Goal: Task Accomplishment & Management: Use online tool/utility

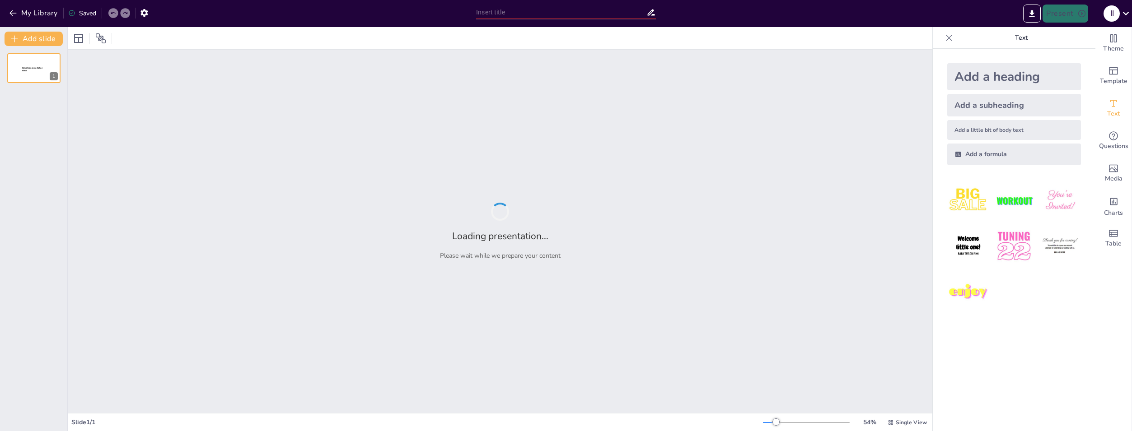
type input "Exploring the Web Novel 'Worm' by [PERSON_NAME]: A Psychological Perspective on…"
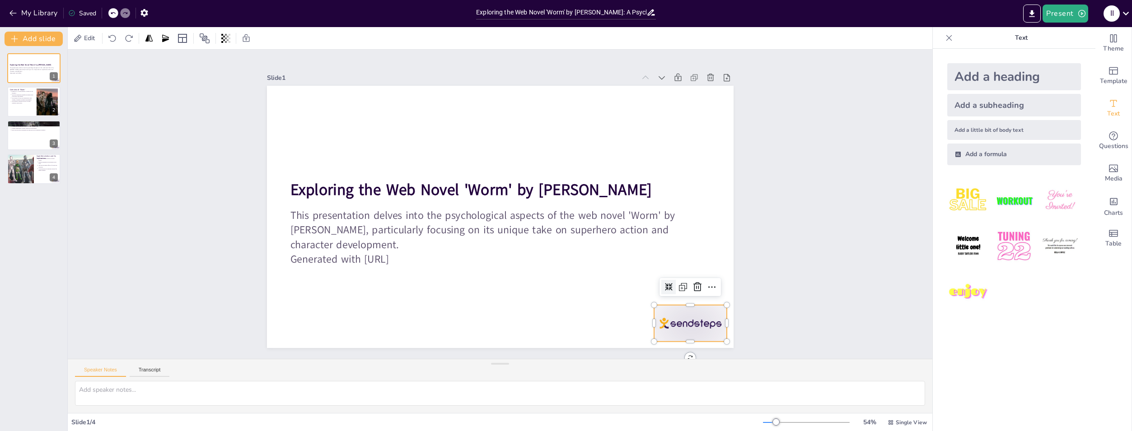
click at [646, 369] on div at bounding box center [605, 403] width 81 height 68
click at [667, 338] on icon at bounding box center [662, 343] width 10 height 11
click at [20, 105] on div at bounding box center [34, 102] width 54 height 31
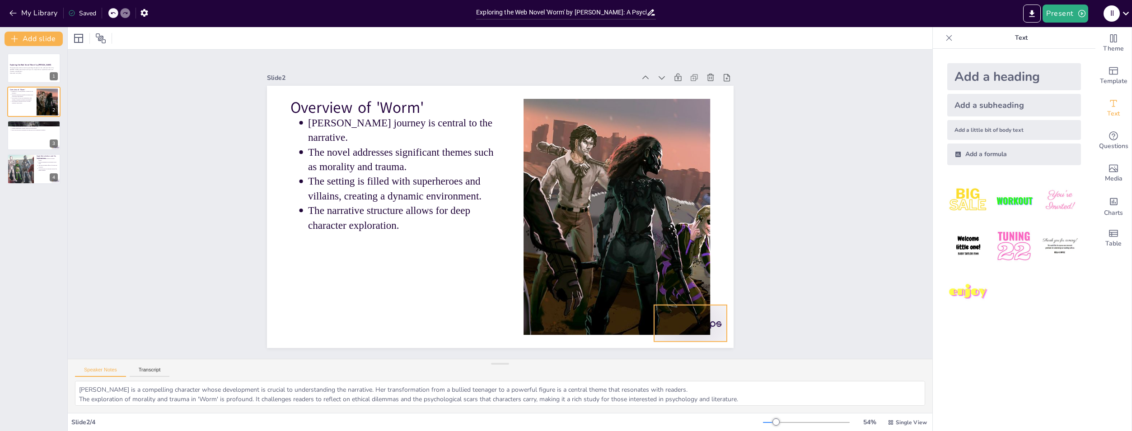
click at [666, 359] on div at bounding box center [625, 390] width 81 height 63
click at [366, 361] on icon at bounding box center [360, 366] width 11 height 10
click at [21, 134] on div at bounding box center [34, 135] width 54 height 31
type textarea "The theme of identity is crucial in 'Worm', as characters grapple with who they…"
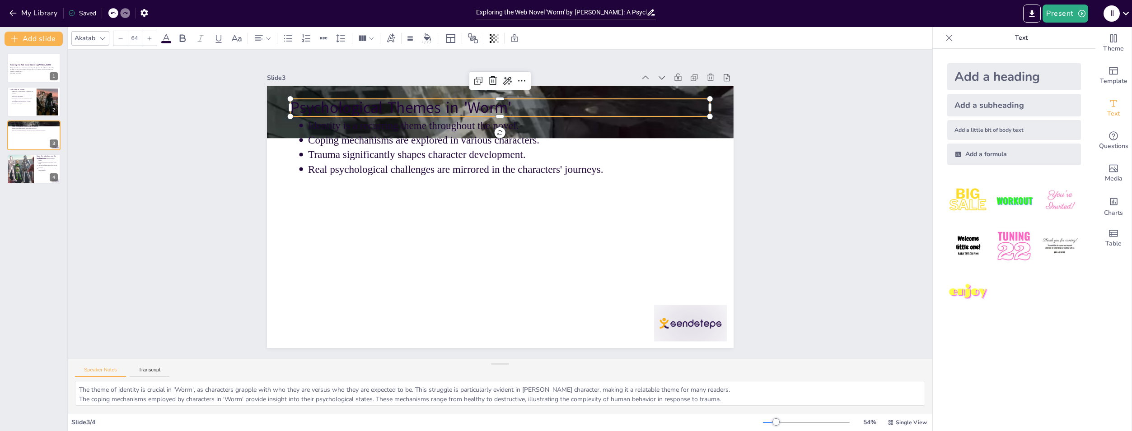
click at [371, 105] on p "Psychological Themes in 'Worm'" at bounding box center [520, 110] width 415 height 108
type input "43"
click at [396, 121] on p "Identity is a recurring theme throughout the novel." at bounding box center [525, 129] width 397 height 98
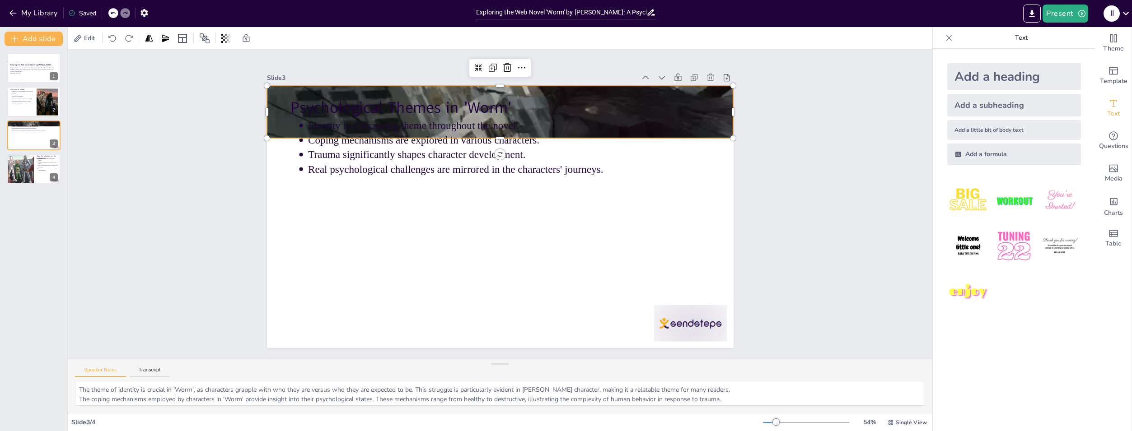
click at [393, 83] on div at bounding box center [537, 120] width 679 height 758
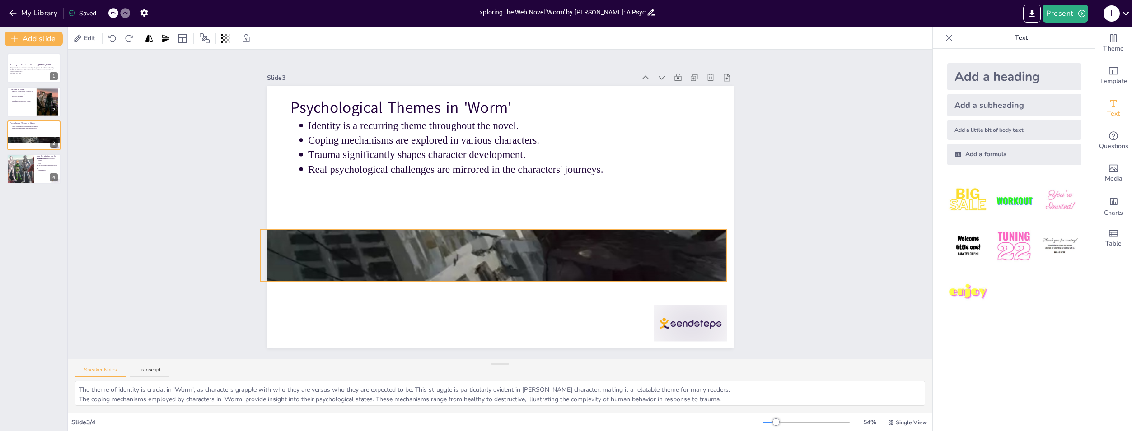
drag, startPoint x: 393, startPoint y: 83, endPoint x: 383, endPoint y: 227, distance: 144.0
click at [383, 227] on div at bounding box center [488, 254] width 529 height 667
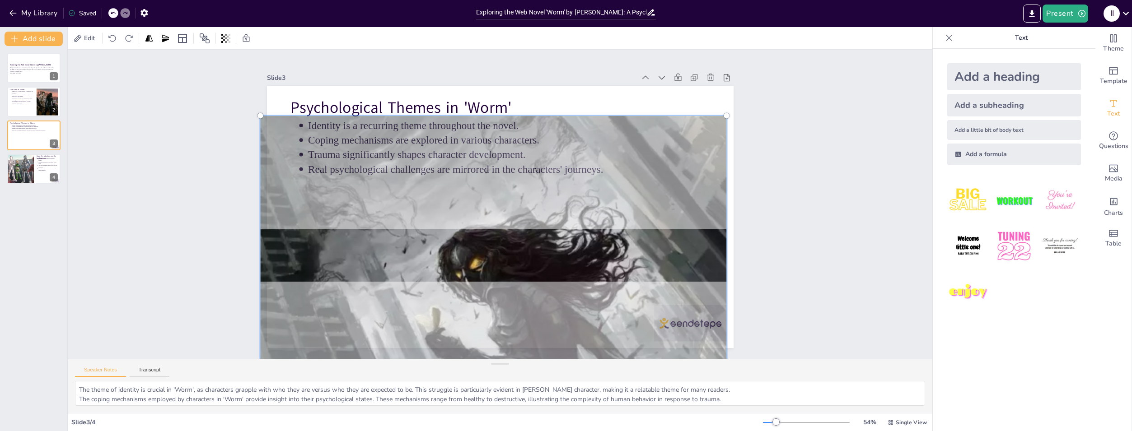
drag, startPoint x: 485, startPoint y: 246, endPoint x: 513, endPoint y: 418, distance: 174.2
click at [513, 418] on div "Edit Slide 1 Exploring the Web Novel 'Worm' by [PERSON_NAME] This presentation …" at bounding box center [500, 229] width 864 height 404
drag, startPoint x: 253, startPoint y: 115, endPoint x: 394, endPoint y: 190, distance: 159.6
click at [394, 190] on div at bounding box center [469, 425] width 529 height 667
drag, startPoint x: 253, startPoint y: 113, endPoint x: 347, endPoint y: 168, distance: 108.4
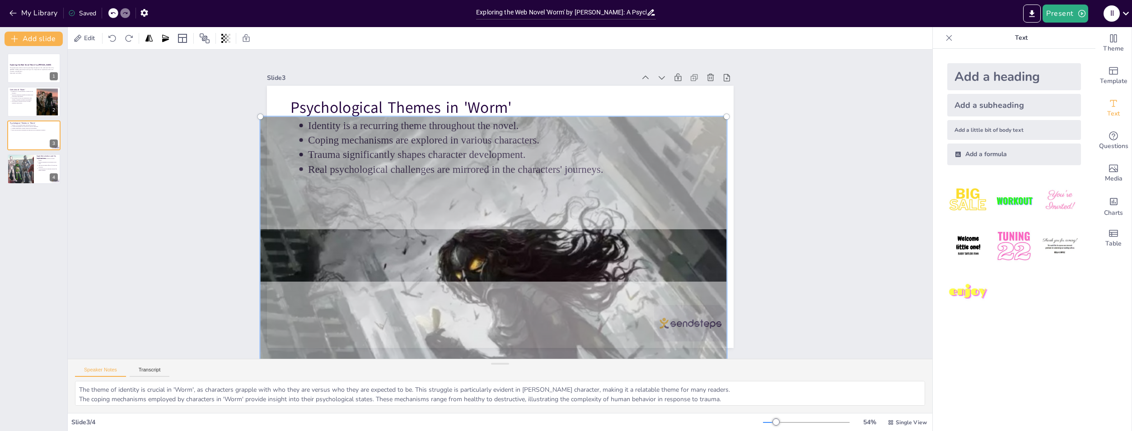
click at [294, 142] on div at bounding box center [425, 415] width 636 height 736
drag, startPoint x: 718, startPoint y: 113, endPoint x: 704, endPoint y: 126, distance: 19.2
click at [704, 126] on div at bounding box center [382, 395] width 715 height 772
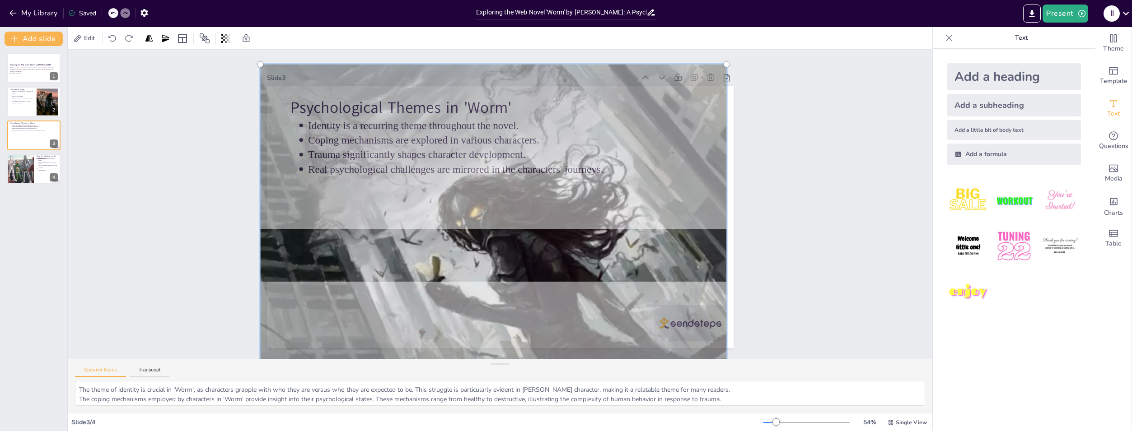
drag, startPoint x: 639, startPoint y: 251, endPoint x: 639, endPoint y: 161, distance: 89.9
click at [639, 161] on div at bounding box center [440, 364] width 649 height 749
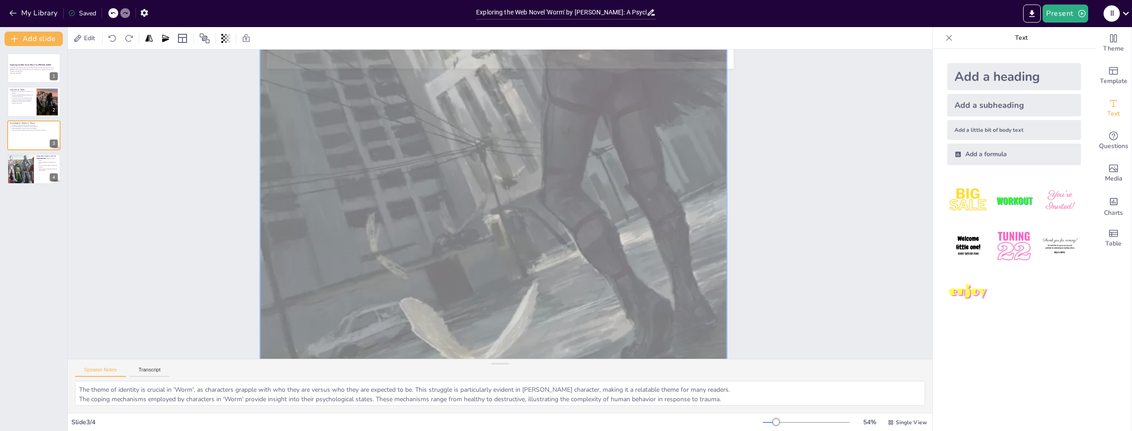
scroll to position [300, 0]
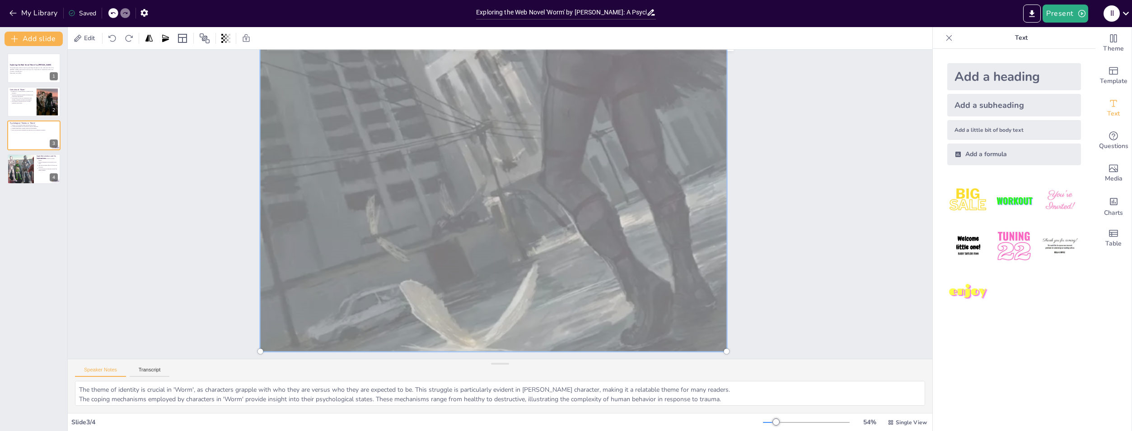
drag, startPoint x: 719, startPoint y: 343, endPoint x: 668, endPoint y: 306, distance: 62.1
click at [692, 322] on div at bounding box center [604, 78] width 763 height 775
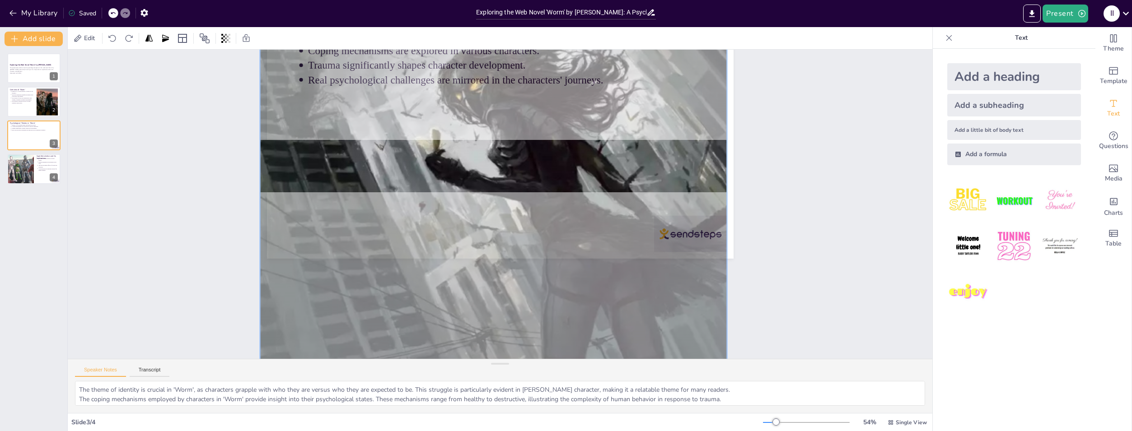
scroll to position [75, 0]
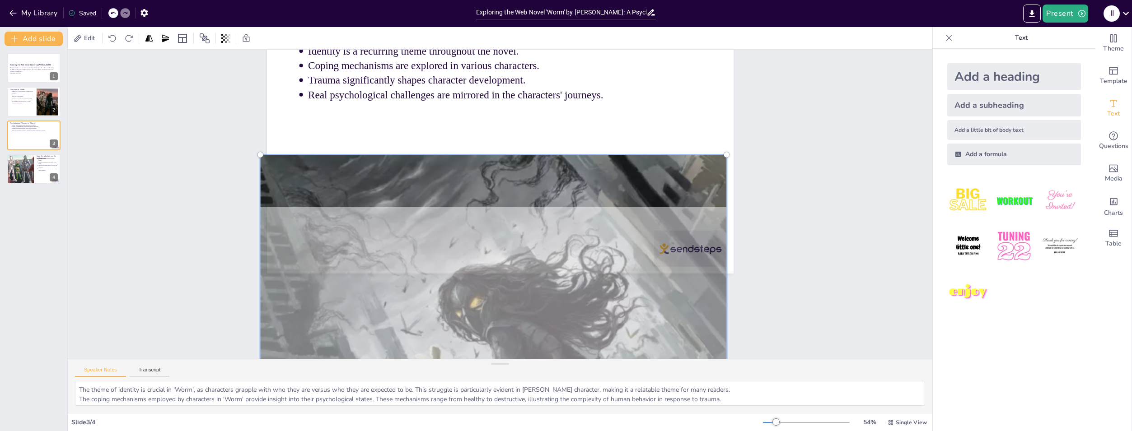
drag, startPoint x: 333, startPoint y: 151, endPoint x: 450, endPoint y: 379, distance: 256.7
click at [450, 379] on div "Slide 1 Exploring the Web Novel 'Worm' by [PERSON_NAME] This presentation delve…" at bounding box center [500, 232] width 864 height 364
drag, startPoint x: 252, startPoint y: 149, endPoint x: 274, endPoint y: 162, distance: 25.5
click at [266, 160] on div at bounding box center [363, 428] width 715 height 772
drag, startPoint x: 330, startPoint y: 152, endPoint x: 526, endPoint y: 193, distance: 200.3
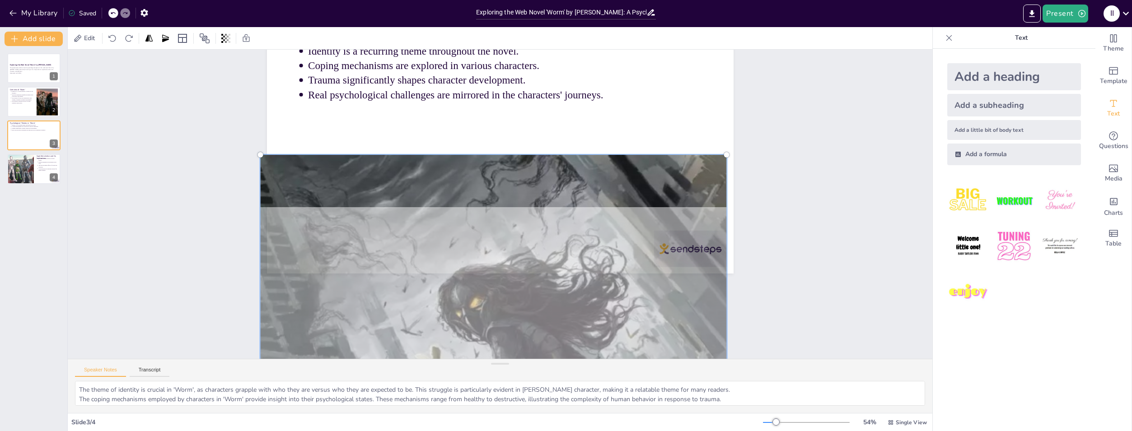
drag, startPoint x: 720, startPoint y: 148, endPoint x: 719, endPoint y: 153, distance: 5.5
click at [723, 195] on div at bounding box center [731, 203] width 17 height 17
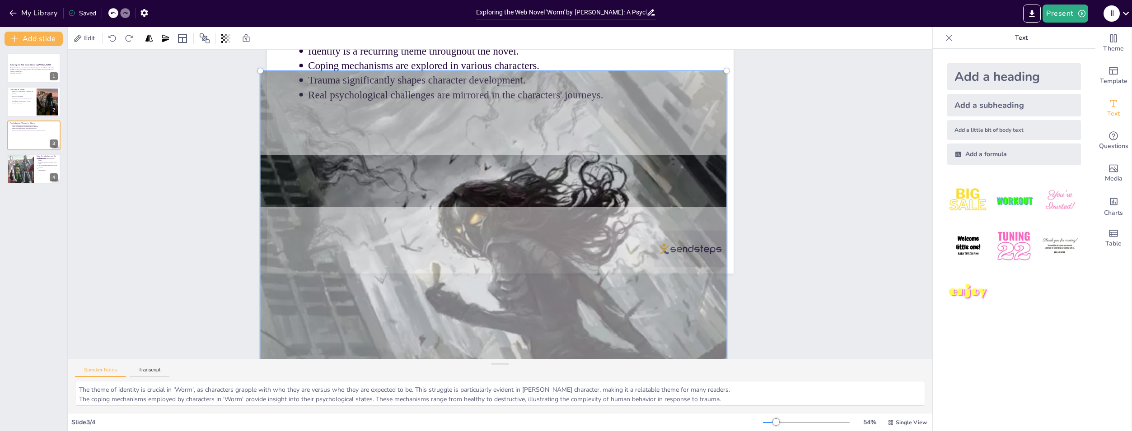
drag, startPoint x: 717, startPoint y: 249, endPoint x: 653, endPoint y: 51, distance: 208.5
click at [653, 51] on div at bounding box center [422, 364] width 694 height 772
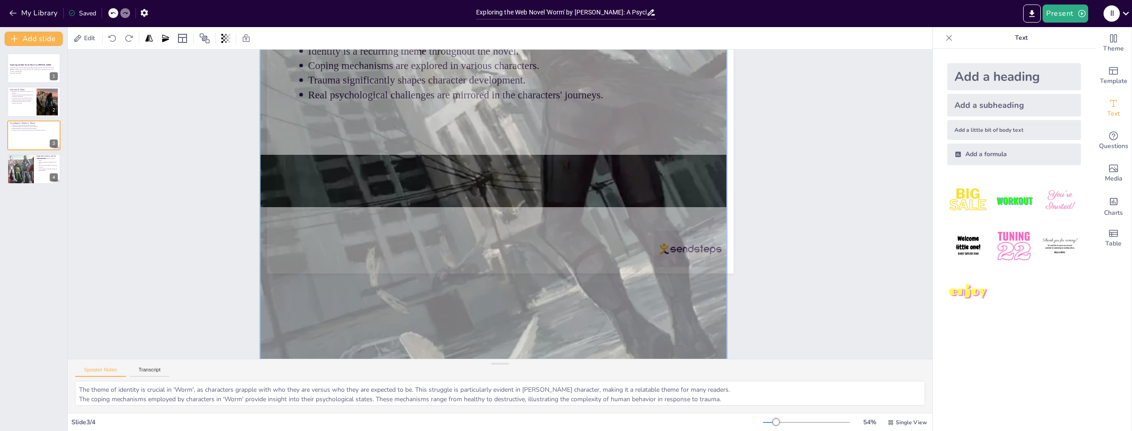
drag, startPoint x: 618, startPoint y: 277, endPoint x: 603, endPoint y: 125, distance: 153.4
click at [605, 95] on div at bounding box center [517, 94] width 598 height 718
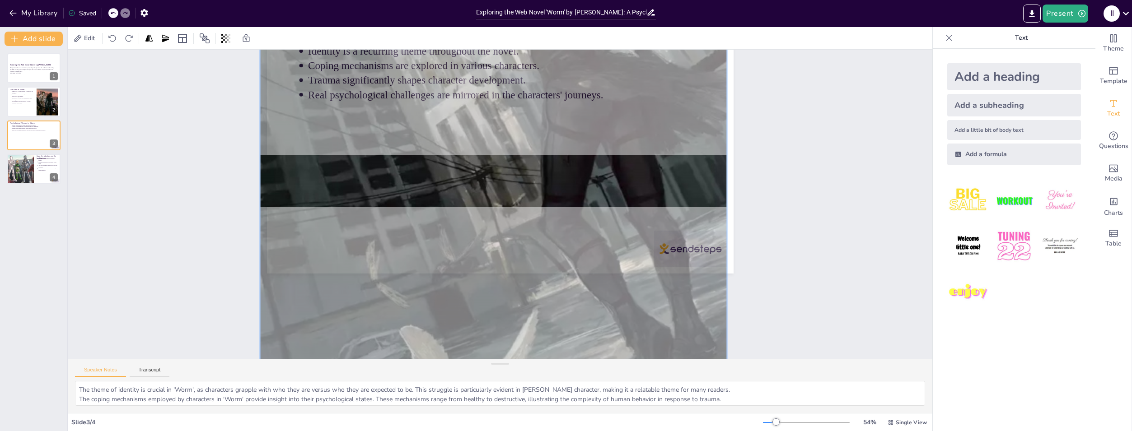
drag, startPoint x: 593, startPoint y: 121, endPoint x: 585, endPoint y: 64, distance: 57.9
click at [585, 64] on div at bounding box center [564, 105] width 758 height 793
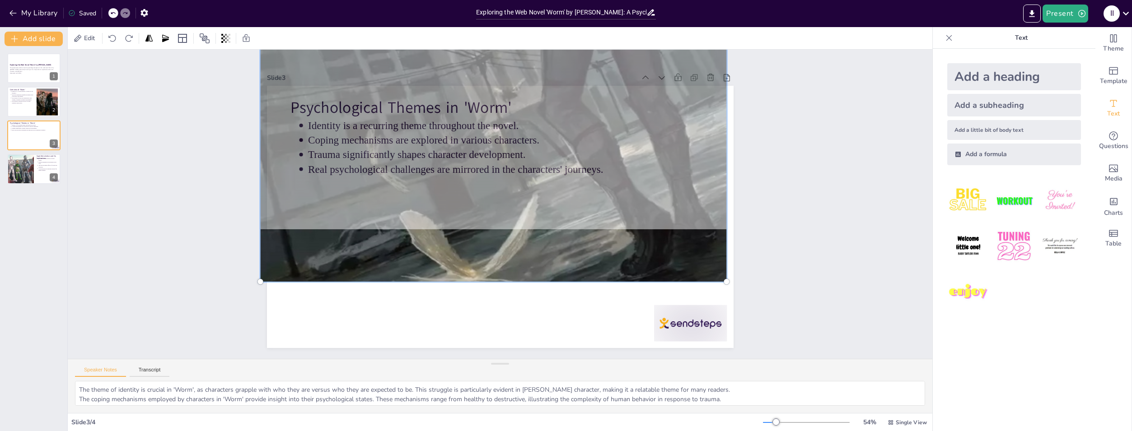
scroll to position [0, 0]
click at [648, 348] on div at bounding box center [644, 376] width 80 height 57
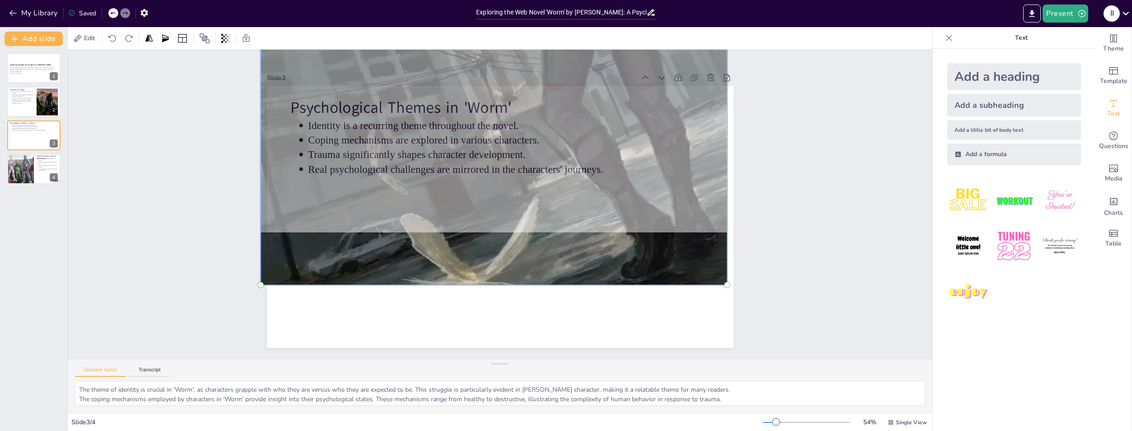
drag, startPoint x: 248, startPoint y: 282, endPoint x: 254, endPoint y: 282, distance: 6.3
click at [251, 139] on div at bounding box center [259, 129] width 20 height 20
drag, startPoint x: 254, startPoint y: 282, endPoint x: 272, endPoint y: 255, distance: 31.9
click at [272, 255] on div at bounding box center [609, 2] width 715 height 772
click at [74, 38] on icon at bounding box center [77, 38] width 9 height 9
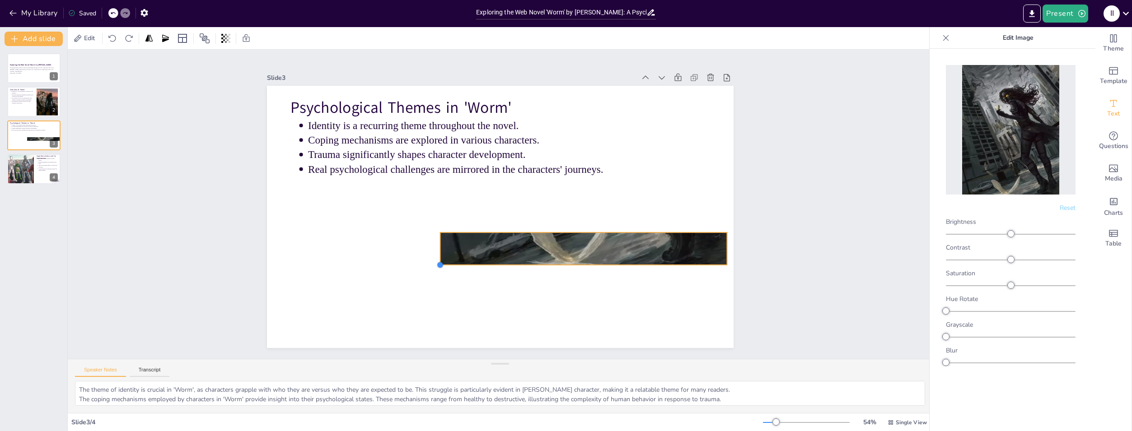
drag, startPoint x: 254, startPoint y: 280, endPoint x: 447, endPoint y: 198, distance: 210.0
click at [443, 199] on div "Psychological Themes in 'Worm' Identity is a recurring theme throughout the nov…" at bounding box center [497, 217] width 511 height 354
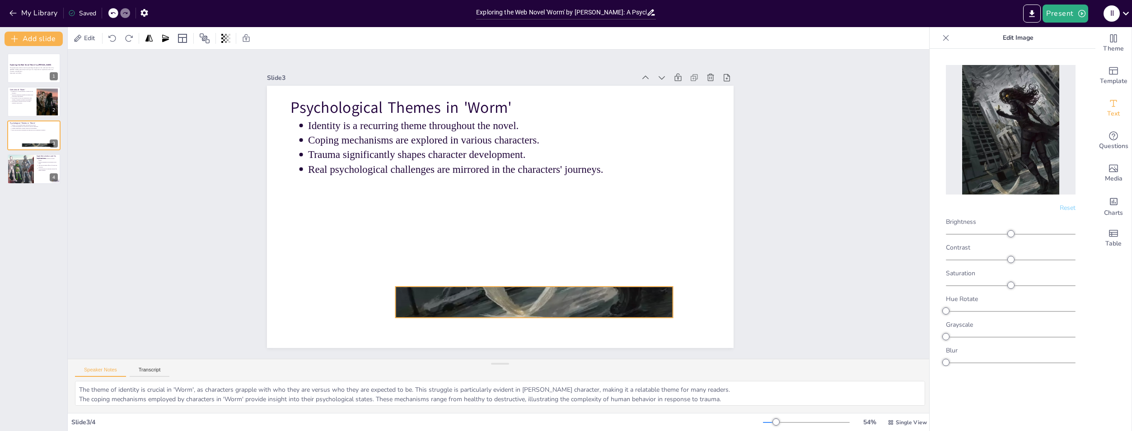
drag, startPoint x: 488, startPoint y: 253, endPoint x: 434, endPoint y: 308, distance: 76.6
click at [434, 308] on div at bounding box center [548, 142] width 349 height 420
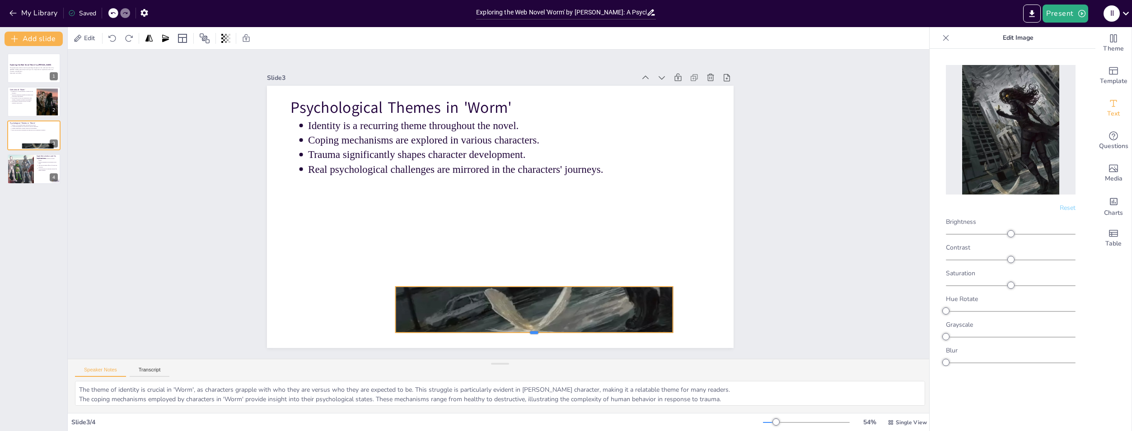
drag, startPoint x: 530, startPoint y: 315, endPoint x: 529, endPoint y: 336, distance: 20.8
click at [529, 336] on div at bounding box center [505, 340] width 273 height 65
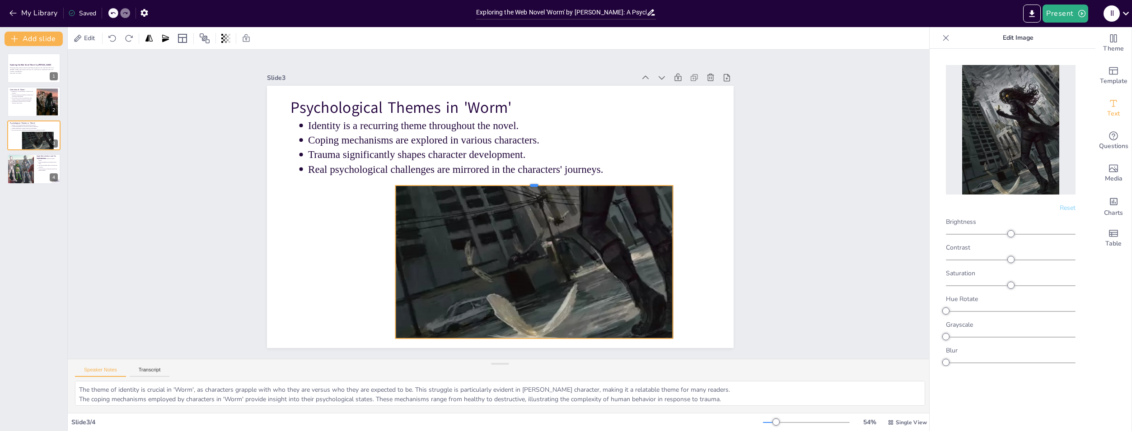
drag, startPoint x: 527, startPoint y: 282, endPoint x: 518, endPoint y: 182, distance: 101.1
click at [518, 182] on div at bounding box center [540, 198] width 257 height 120
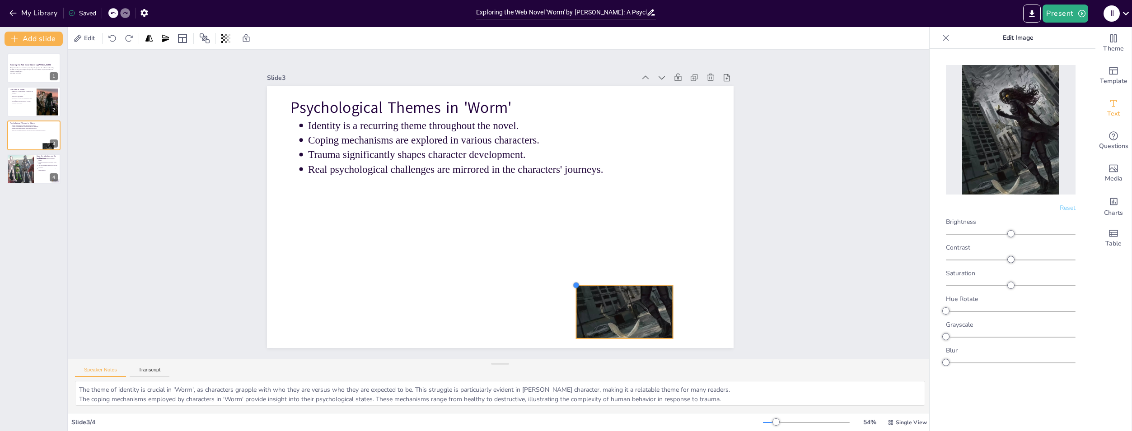
drag, startPoint x: 390, startPoint y: 184, endPoint x: 647, endPoint y: 277, distance: 272.7
click at [647, 277] on div "Psychological Themes in 'Worm' Identity is a recurring theme throughout the nov…" at bounding box center [489, 210] width 461 height 535
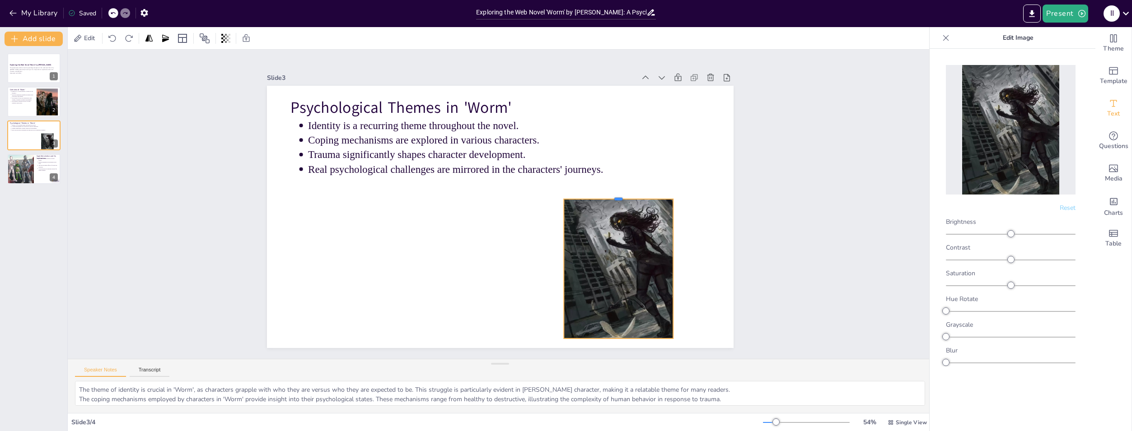
drag, startPoint x: 611, startPoint y: 275, endPoint x: 618, endPoint y: 195, distance: 79.9
click at [618, 219] on div at bounding box center [611, 244] width 103 height 51
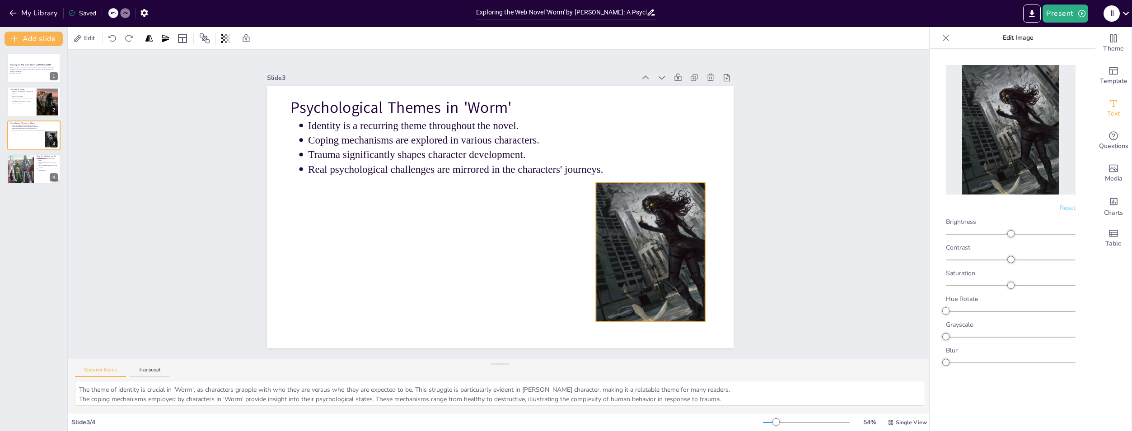
drag, startPoint x: 612, startPoint y: 264, endPoint x: 644, endPoint y: 247, distance: 36.2
click at [644, 247] on div at bounding box center [656, 245] width 120 height 154
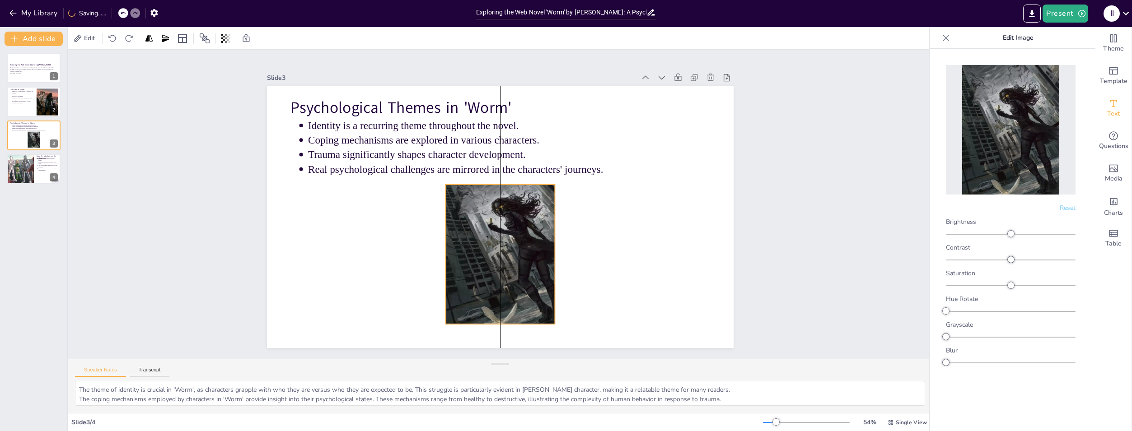
drag, startPoint x: 644, startPoint y: 247, endPoint x: 495, endPoint y: 249, distance: 149.0
click at [495, 249] on div at bounding box center [505, 247] width 120 height 154
click at [655, 229] on div "Slide 1 Exploring the Web Novel 'Worm' by [PERSON_NAME] This presentation delve…" at bounding box center [500, 204] width 310 height 864
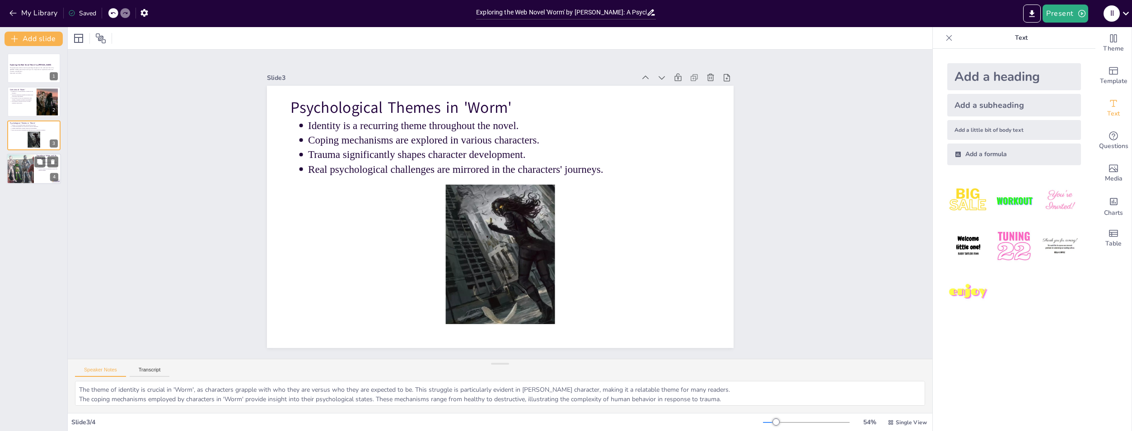
click at [35, 171] on div at bounding box center [34, 169] width 54 height 31
type textarea "The superhero action depicted in 'Worm' is a reflection of societal issues, suc…"
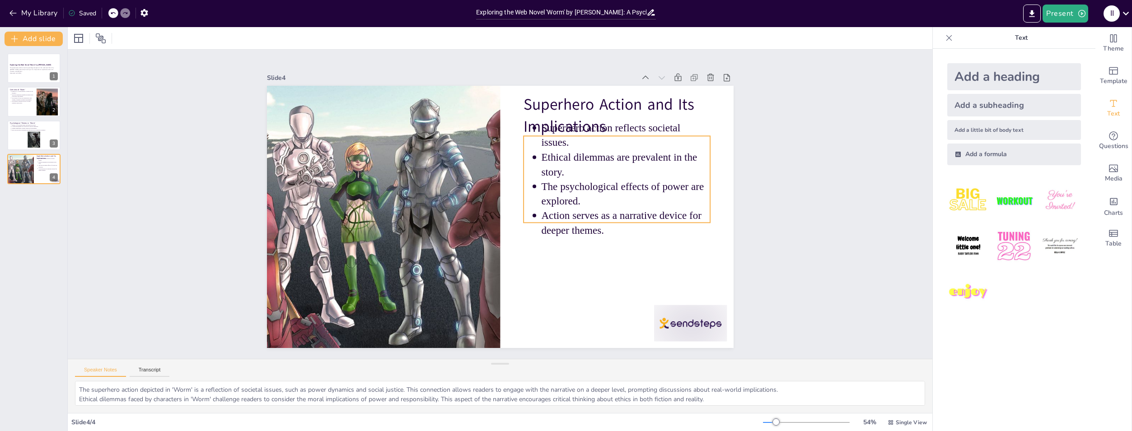
click at [650, 168] on p "Ethical dilemmas are prevalent in the story." at bounding box center [632, 205] width 170 height 80
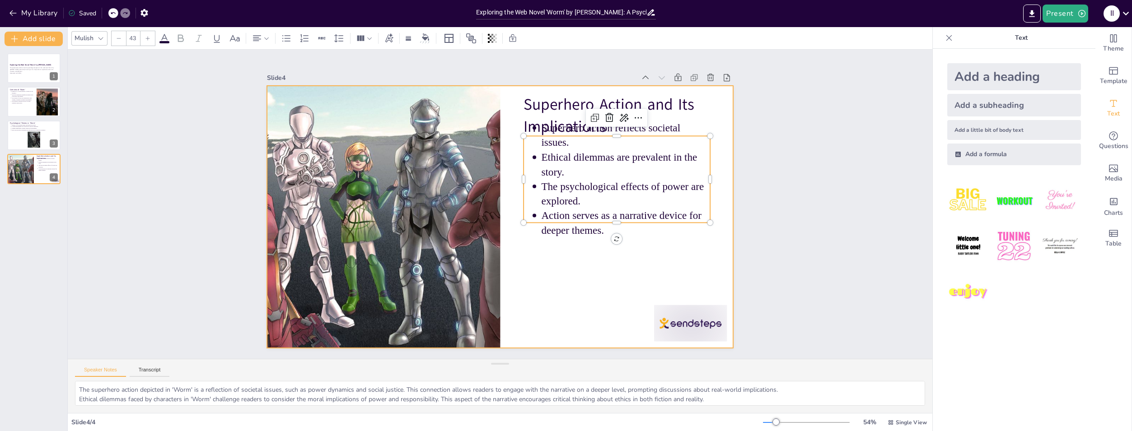
click at [661, 247] on div at bounding box center [498, 217] width 491 height 310
